Goal: Find specific page/section: Find specific page/section

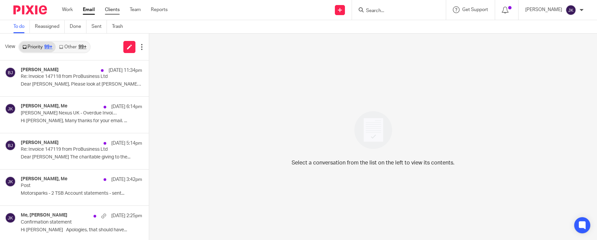
click at [108, 11] on link "Clients" at bounding box center [112, 9] width 15 height 7
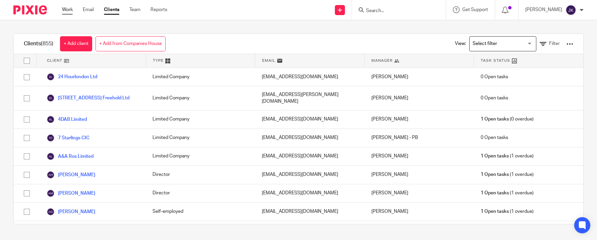
click at [73, 13] on link "Work" at bounding box center [67, 9] width 11 height 7
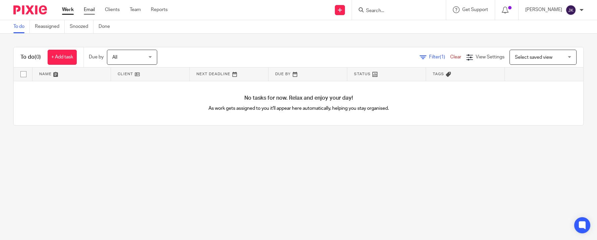
click at [90, 10] on link "Email" at bounding box center [89, 9] width 11 height 7
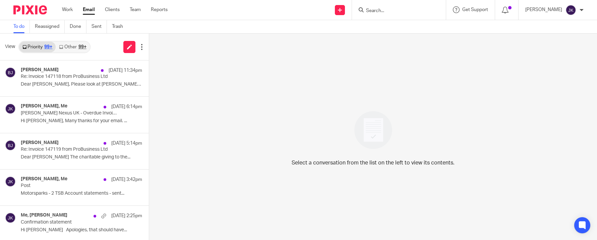
click at [74, 46] on link "Other 99+" at bounding box center [73, 47] width 34 height 11
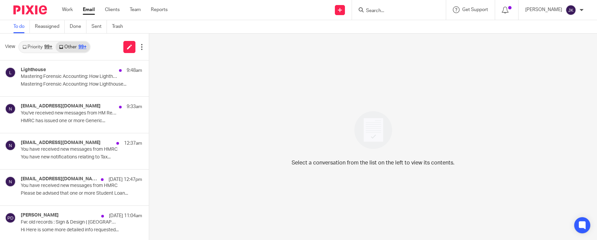
click at [45, 47] on div "99+" at bounding box center [48, 47] width 8 height 5
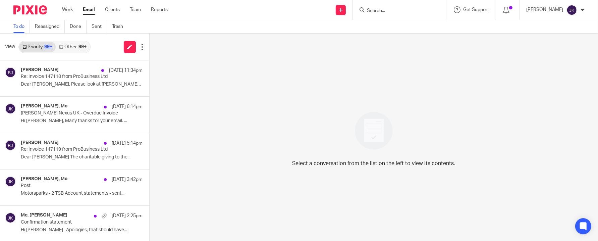
click at [368, 11] on input "Search" at bounding box center [396, 11] width 60 height 6
type input "ingrid"
click at [409, 27] on link at bounding box center [410, 26] width 90 height 10
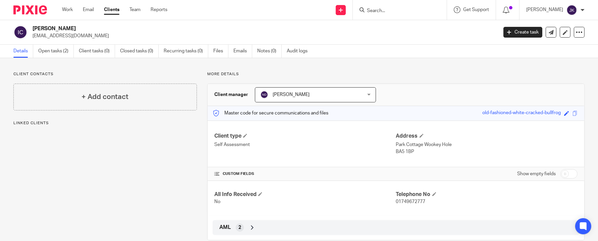
drag, startPoint x: 88, startPoint y: 28, endPoint x: 32, endPoint y: 32, distance: 55.4
click at [33, 32] on h2 "[PERSON_NAME]" at bounding box center [217, 28] width 368 height 7
copy h2 "[PERSON_NAME]"
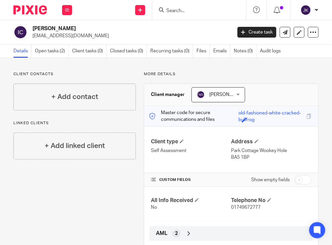
copy h2 "[PERSON_NAME]"
click at [160, 222] on div "Client type Self Assessment Address [GEOGRAPHIC_DATA] BA5 1BP CUSTOM FIELDS Sho…" at bounding box center [231, 183] width 174 height 114
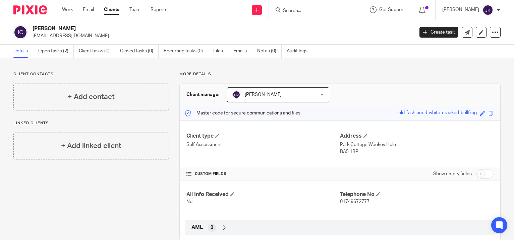
click at [312, 9] on input "Search" at bounding box center [312, 11] width 60 height 6
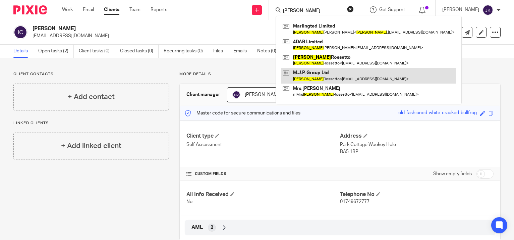
type input "[PERSON_NAME]"
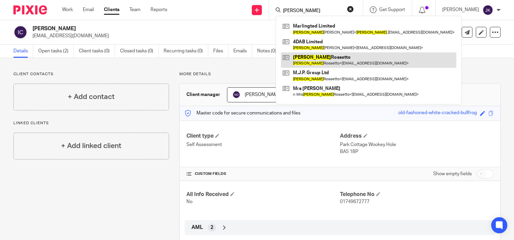
click at [319, 62] on link at bounding box center [368, 59] width 175 height 15
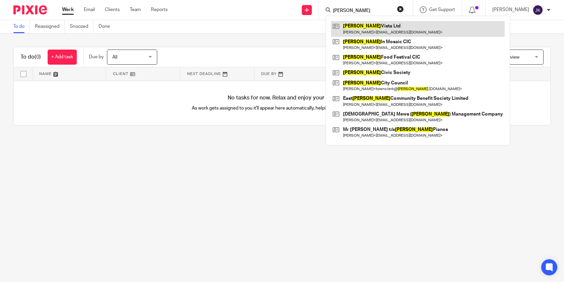
type input "wells"
click at [358, 23] on link at bounding box center [418, 28] width 174 height 15
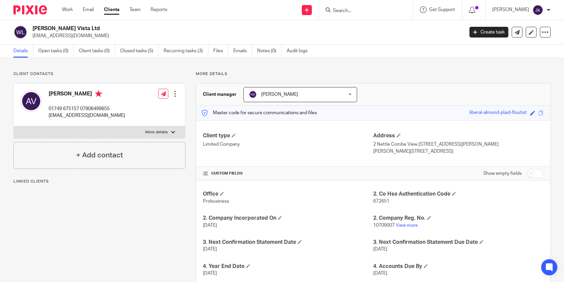
click at [350, 9] on input "Search" at bounding box center [362, 11] width 60 height 6
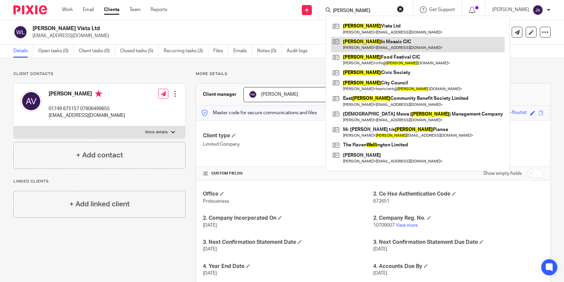
type input "[PERSON_NAME]"
click at [344, 43] on link at bounding box center [418, 44] width 174 height 15
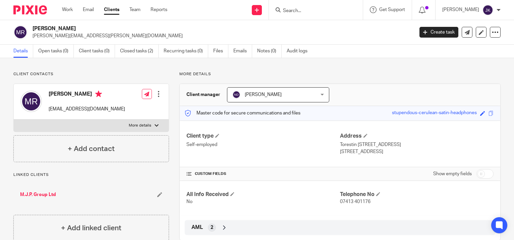
drag, startPoint x: 74, startPoint y: 28, endPoint x: 33, endPoint y: 27, distance: 40.9
click at [33, 27] on h2 "[PERSON_NAME]" at bounding box center [183, 28] width 301 height 7
copy h2 "[PERSON_NAME]"
